Goal: Find specific page/section: Find specific page/section

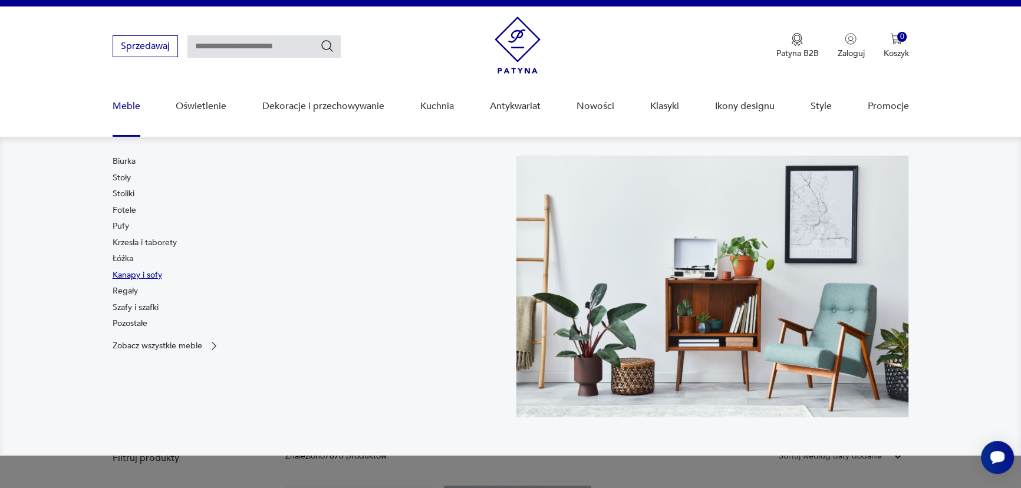
click at [130, 272] on link "Kanapy i sofy" at bounding box center [138, 275] width 50 height 12
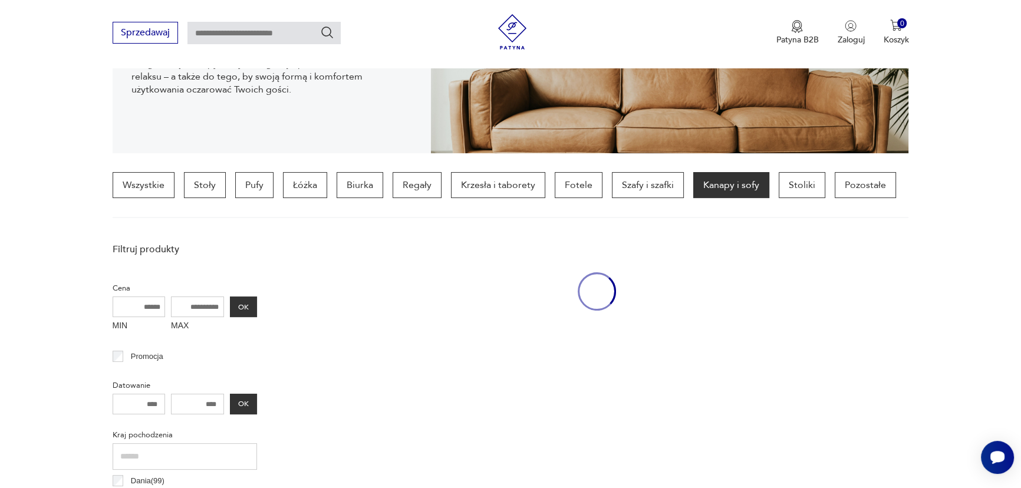
scroll to position [277, 0]
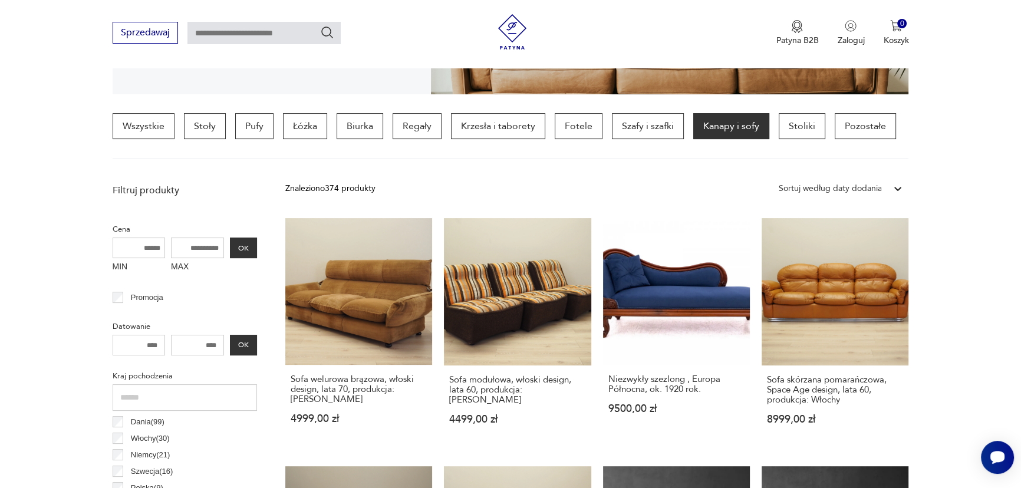
click at [185, 251] on input "MAX" at bounding box center [197, 248] width 53 height 21
type input "****"
click at [239, 247] on button "OK" at bounding box center [243, 248] width 27 height 21
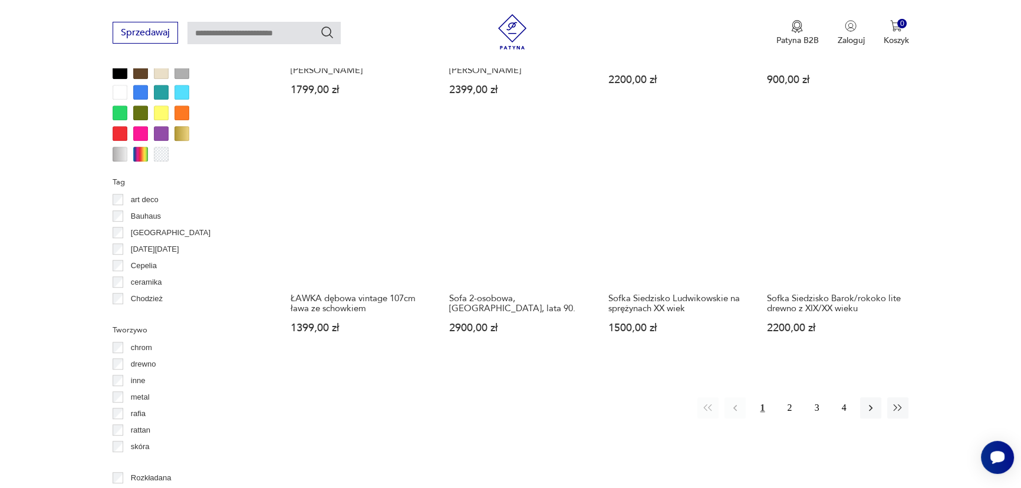
scroll to position [1123, 0]
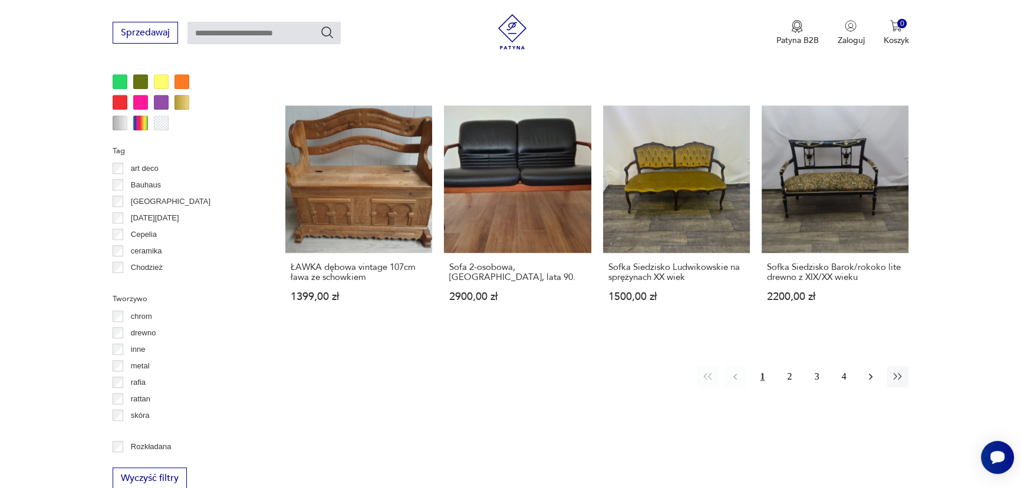
click at [872, 371] on icon "button" at bounding box center [871, 377] width 12 height 12
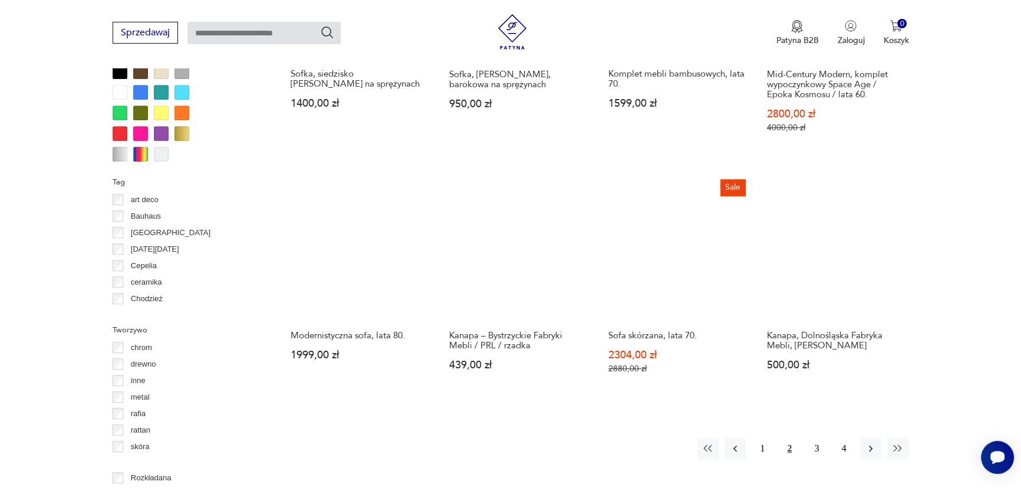
scroll to position [1119, 0]
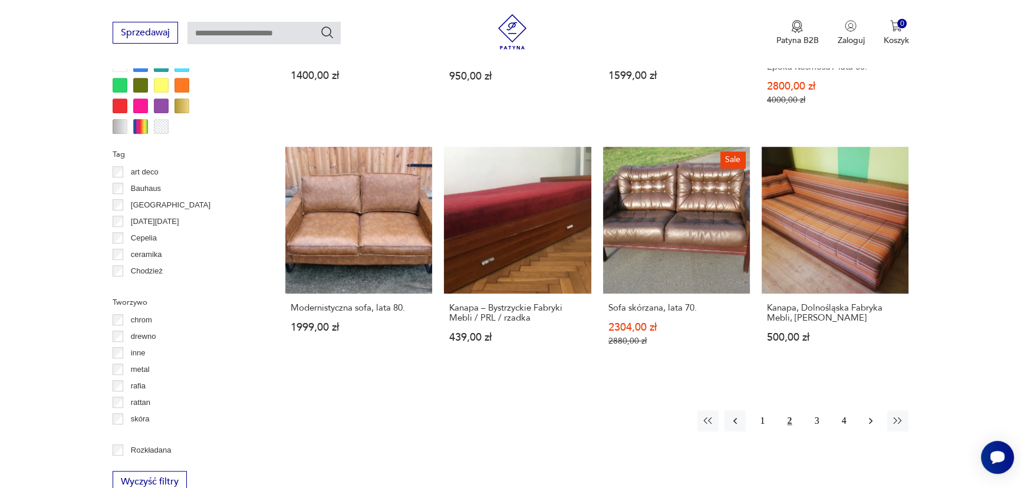
click at [871, 423] on icon "button" at bounding box center [871, 421] width 12 height 12
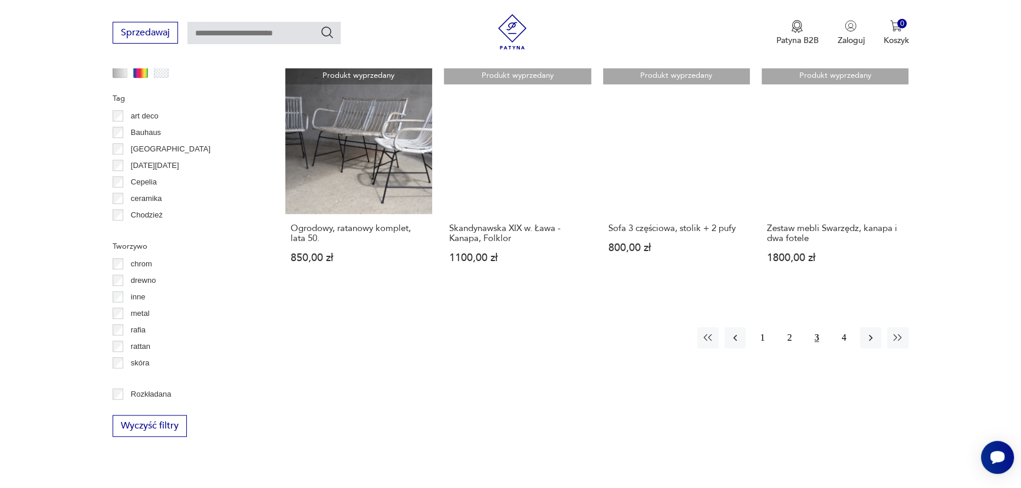
scroll to position [1163, 0]
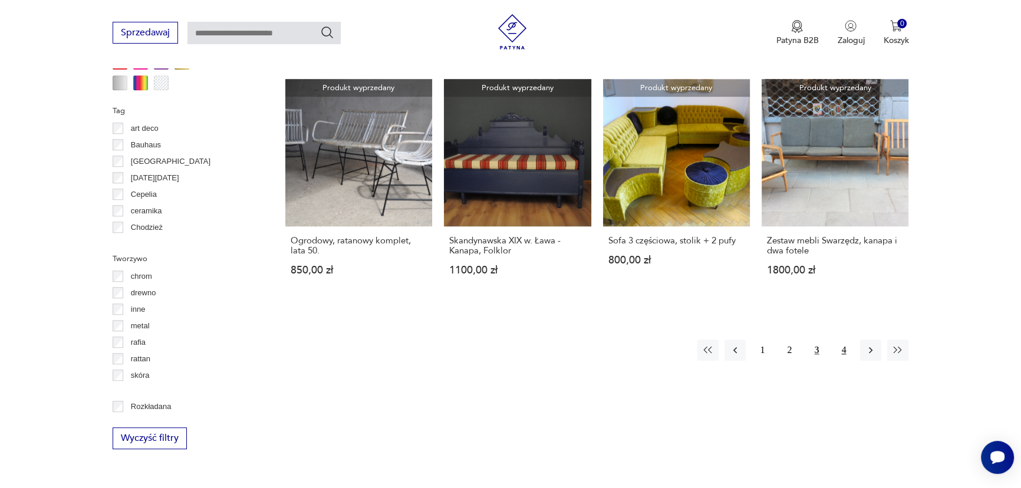
click at [841, 340] on button "4" at bounding box center [843, 350] width 21 height 21
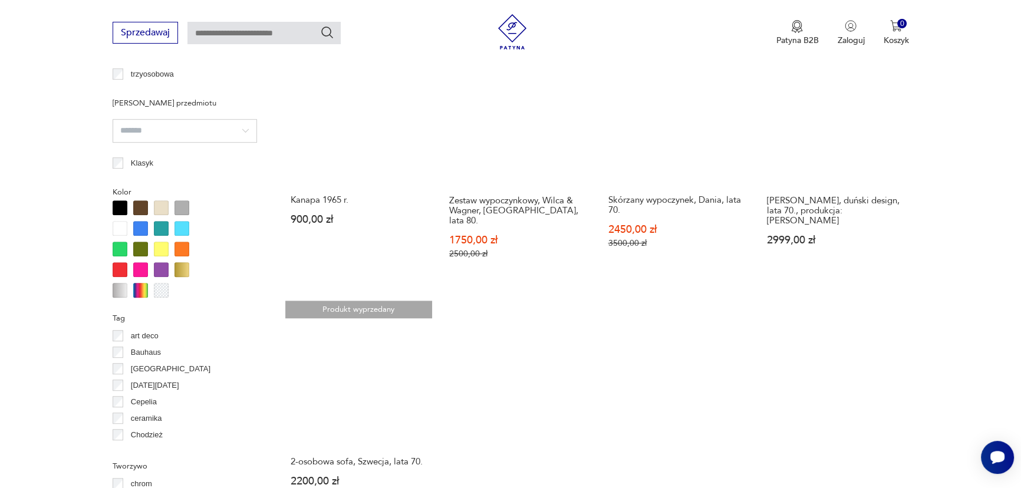
scroll to position [956, 0]
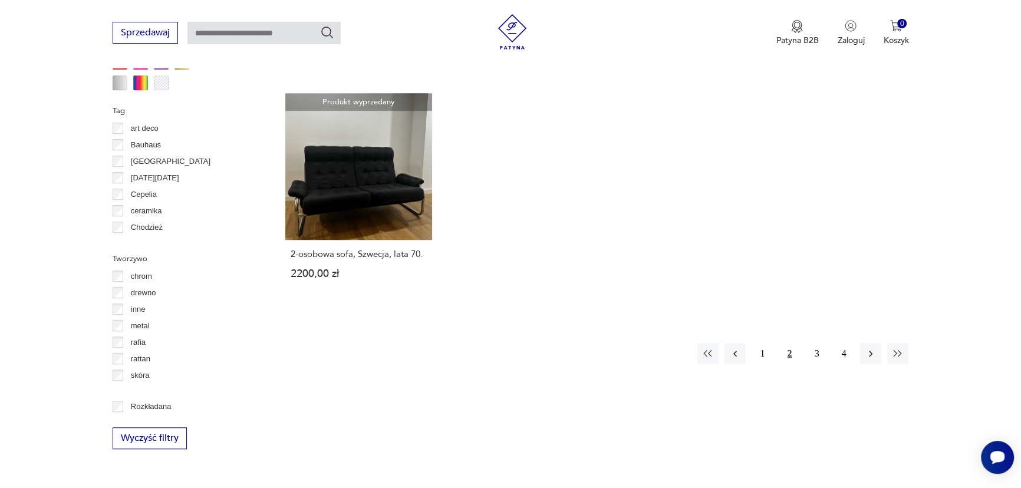
scroll to position [1119, 0]
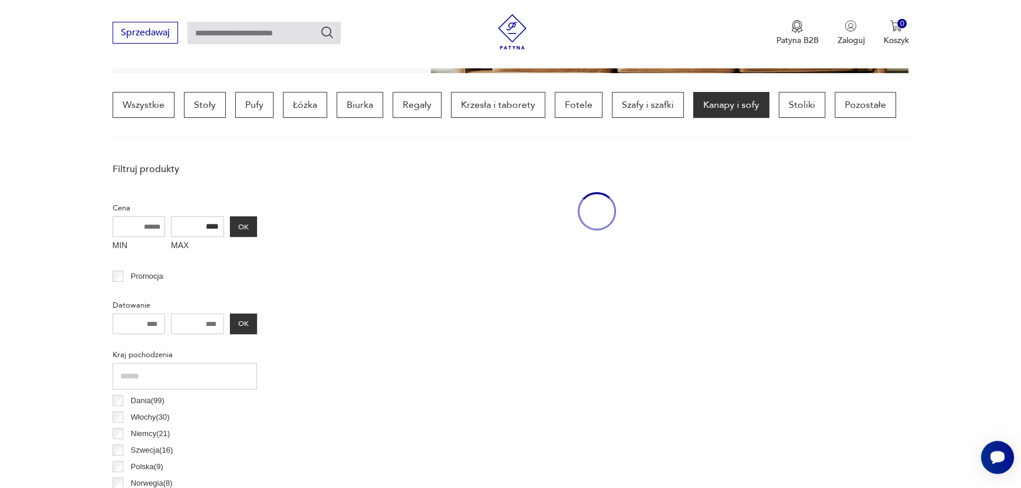
scroll to position [277, 0]
